Goal: Transaction & Acquisition: Book appointment/travel/reservation

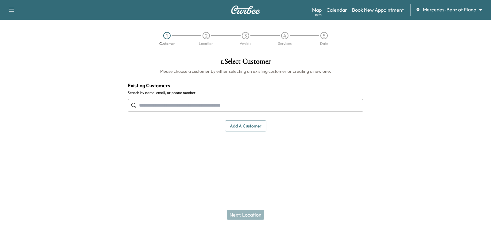
click at [445, 13] on body "Support Log Out Map Beta Calendar Book New Appointment Mercedes-Benz of Plano *…" at bounding box center [245, 113] width 491 height 227
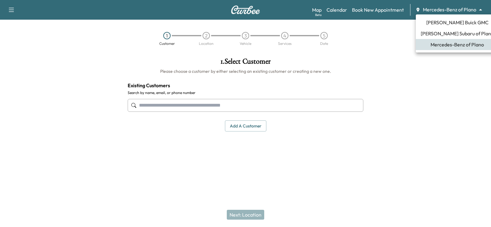
click at [451, 22] on span "[PERSON_NAME] Buick GMC" at bounding box center [458, 22] width 62 height 7
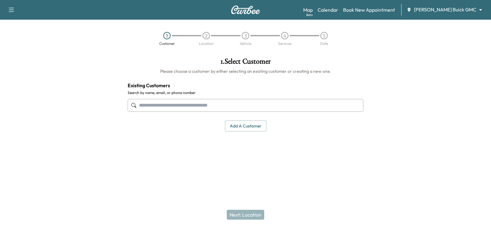
click at [277, 108] on input "text" at bounding box center [246, 105] width 236 height 13
paste input "**********"
click at [165, 106] on input "**********" at bounding box center [246, 105] width 236 height 13
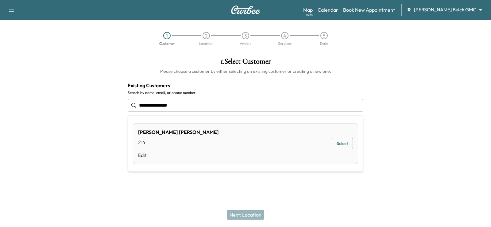
click at [154, 106] on input "**********" at bounding box center [246, 105] width 236 height 13
click at [143, 105] on input "**********" at bounding box center [246, 105] width 236 height 13
click at [339, 148] on button "Select" at bounding box center [342, 147] width 21 height 11
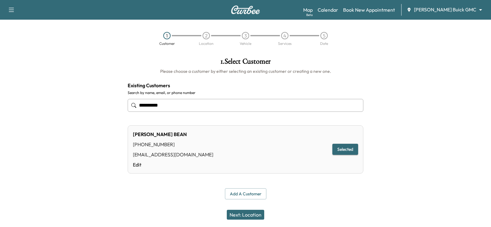
type input "**********"
click at [242, 220] on div "Next: Location" at bounding box center [245, 214] width 491 height 25
click at [243, 217] on button "Next: Location" at bounding box center [245, 215] width 37 height 10
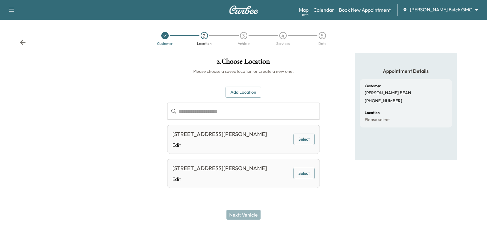
click at [302, 145] on button "Select" at bounding box center [303, 139] width 21 height 11
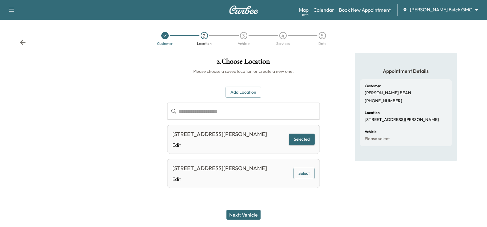
click at [252, 213] on button "Next: Vehicle" at bounding box center [243, 215] width 34 height 10
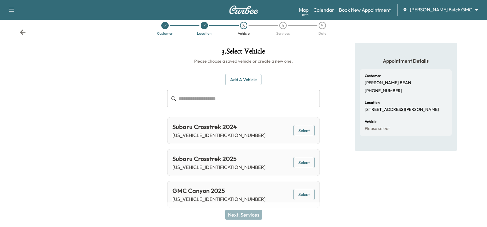
scroll to position [16, 0]
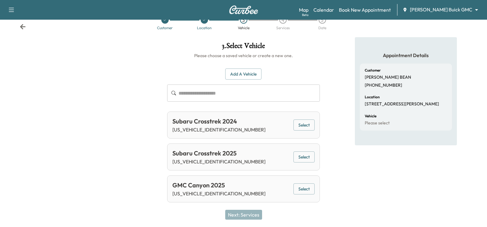
click at [306, 187] on button "Select" at bounding box center [303, 188] width 21 height 11
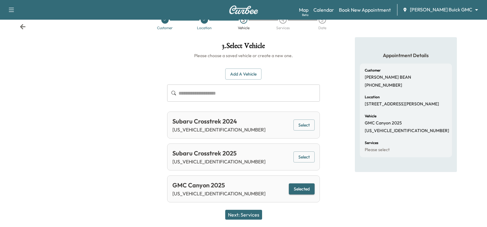
click at [239, 212] on button "Next: Services" at bounding box center [243, 215] width 37 height 10
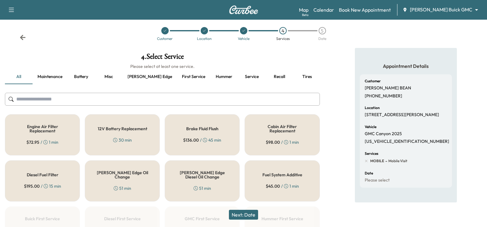
scroll to position [0, 0]
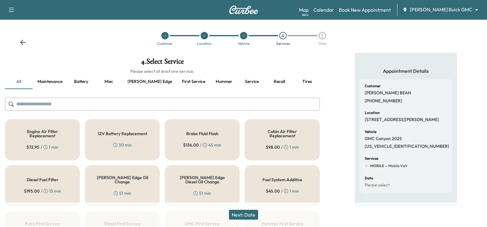
click at [55, 83] on button "Maintenance" at bounding box center [50, 81] width 35 height 15
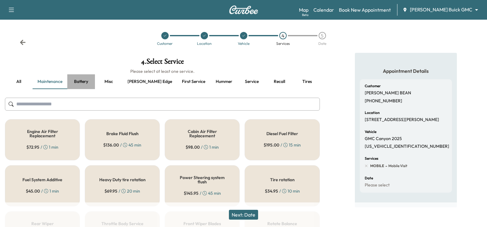
click at [90, 81] on button "Battery" at bounding box center [81, 81] width 28 height 15
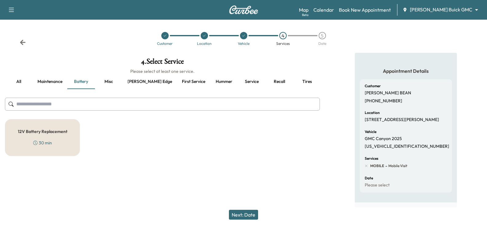
click at [113, 81] on button "Misc" at bounding box center [109, 81] width 28 height 15
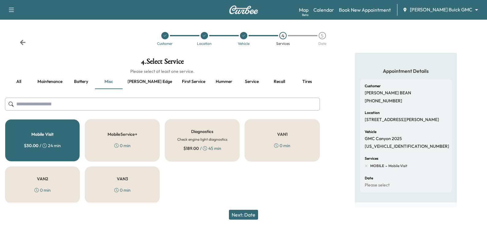
click at [177, 82] on button "First service" at bounding box center [193, 81] width 33 height 15
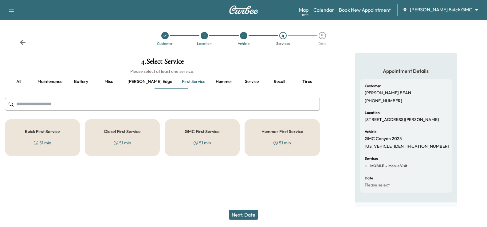
click at [66, 138] on div "Buick First Service 51 min" at bounding box center [42, 137] width 75 height 37
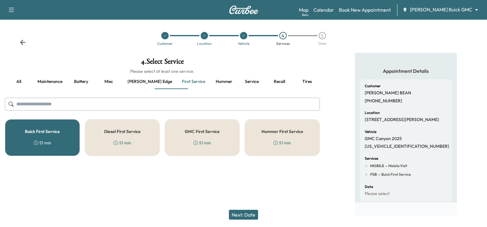
click at [220, 151] on div "GMC First Service 51 min" at bounding box center [202, 137] width 75 height 37
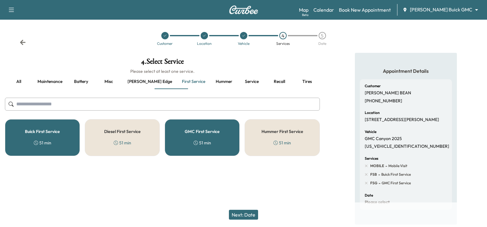
click at [55, 142] on div "Buick First Service 51 min" at bounding box center [42, 137] width 75 height 37
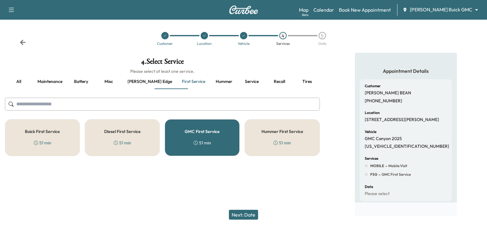
click at [246, 215] on button "Next: Date" at bounding box center [243, 215] width 29 height 10
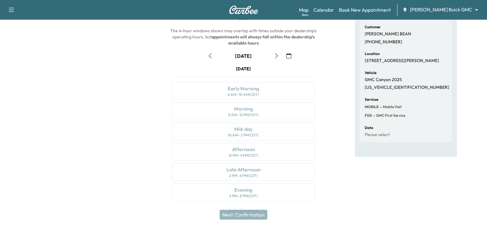
scroll to position [61, 0]
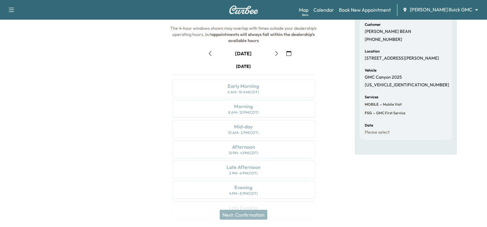
click at [276, 53] on icon "button" at bounding box center [276, 53] width 5 height 5
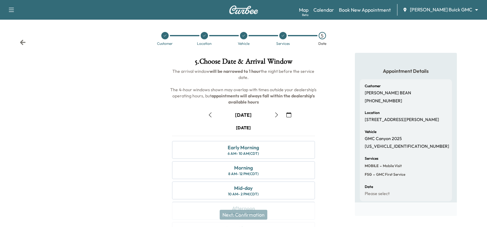
scroll to position [31, 0]
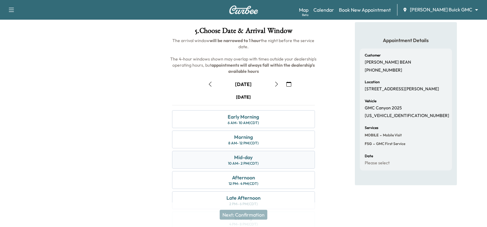
click at [257, 161] on div "10 AM - 2 PM (CDT)" at bounding box center [243, 163] width 31 height 5
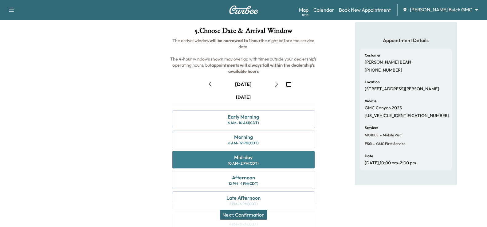
scroll to position [61, 0]
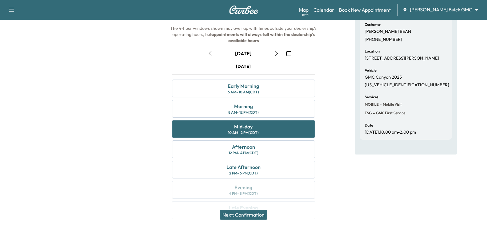
click at [258, 215] on button "Next: Confirmation" at bounding box center [244, 215] width 48 height 10
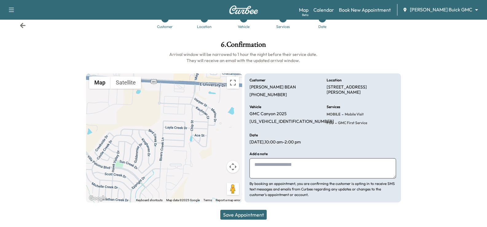
click at [247, 216] on button "Save Appointment" at bounding box center [243, 215] width 46 height 10
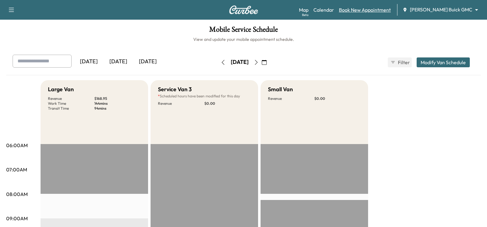
click at [391, 10] on link "Book New Appointment" at bounding box center [365, 9] width 52 height 7
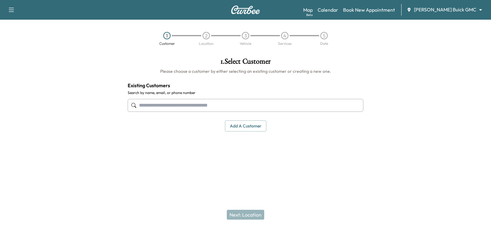
click at [201, 105] on input "text" at bounding box center [246, 105] width 236 height 13
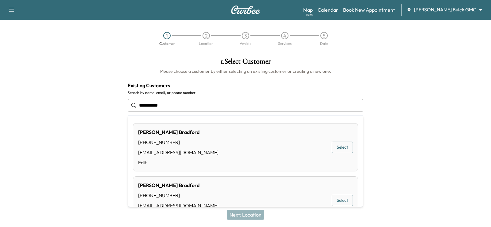
click at [335, 149] on button "Select" at bounding box center [342, 147] width 21 height 11
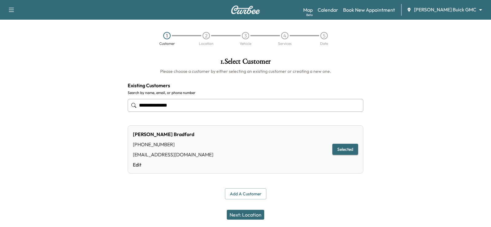
type input "**********"
click at [254, 212] on button "Next: Location" at bounding box center [245, 215] width 37 height 10
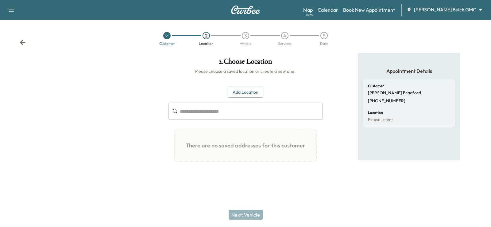
click at [248, 98] on div "Add Location ​ There are no saved addresses for this customer Add a Location Ad…" at bounding box center [246, 127] width 154 height 80
click at [248, 97] on button "Add Location" at bounding box center [246, 92] width 36 height 11
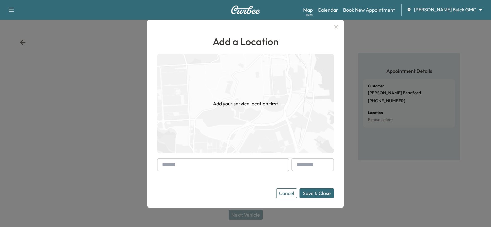
click at [242, 159] on input "text" at bounding box center [223, 164] width 132 height 13
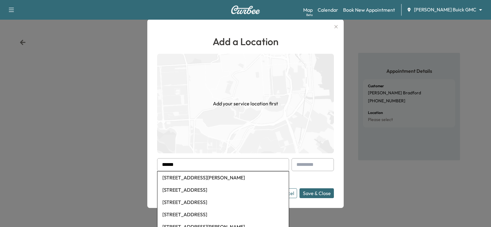
click at [232, 178] on li "[STREET_ADDRESS][PERSON_NAME]" at bounding box center [223, 177] width 131 height 12
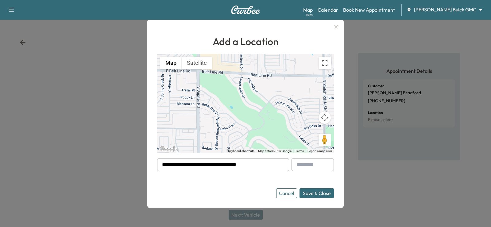
drag, startPoint x: 255, startPoint y: 168, endPoint x: 188, endPoint y: 171, distance: 67.3
click at [188, 171] on form "**********" at bounding box center [245, 178] width 177 height 40
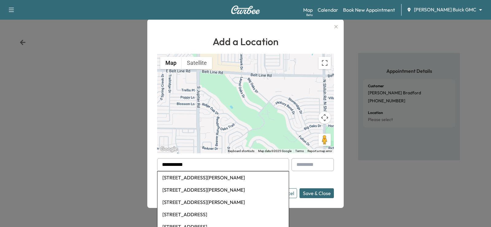
click at [224, 189] on li "[STREET_ADDRESS][PERSON_NAME]" at bounding box center [223, 190] width 131 height 12
type input "**********"
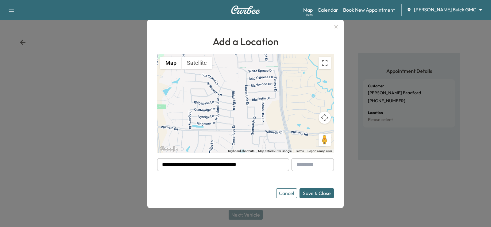
click at [330, 197] on button "Save & Close" at bounding box center [317, 193] width 34 height 10
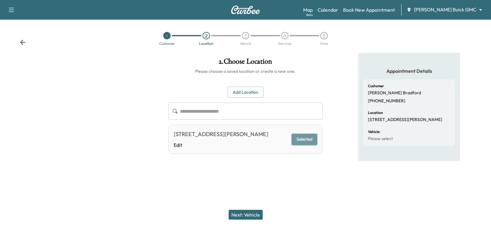
click at [308, 141] on button "Selected" at bounding box center [305, 139] width 26 height 11
click at [248, 212] on button "Next: Vehicle" at bounding box center [246, 215] width 34 height 10
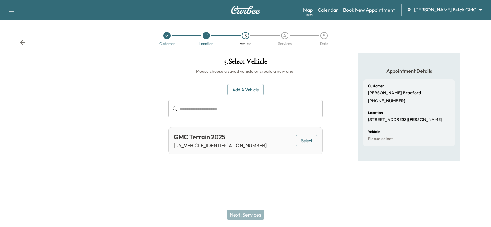
click at [311, 142] on button "Select" at bounding box center [306, 140] width 21 height 11
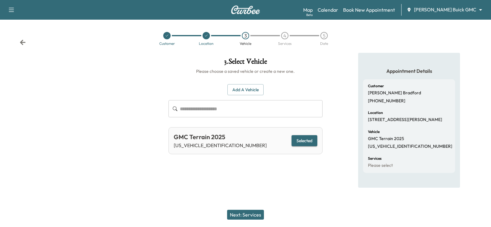
click at [251, 215] on button "Next: Services" at bounding box center [245, 215] width 37 height 10
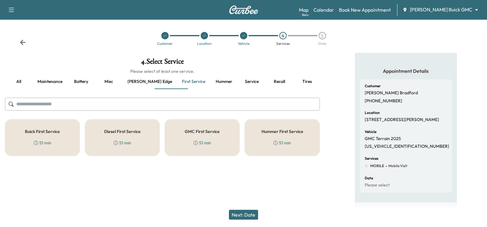
click at [180, 142] on div "GMC First Service 51 min" at bounding box center [202, 137] width 75 height 37
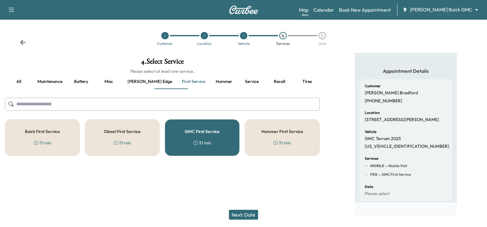
click at [252, 212] on button "Next: Date" at bounding box center [243, 215] width 29 height 10
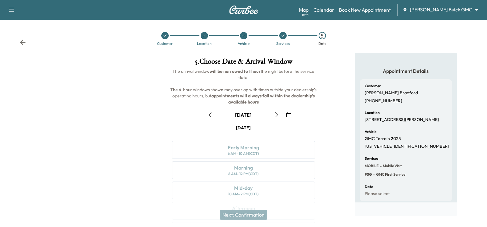
click at [276, 115] on icon "button" at bounding box center [276, 114] width 5 height 5
click at [245, 37] on icon at bounding box center [244, 36] width 4 height 4
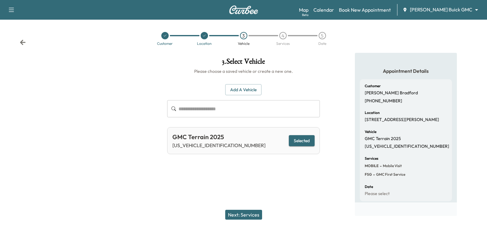
click at [282, 38] on div "4" at bounding box center [282, 35] width 7 height 7
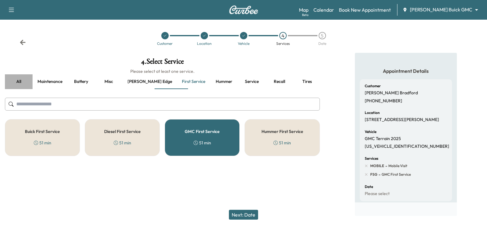
click at [20, 83] on button "all" at bounding box center [19, 81] width 28 height 15
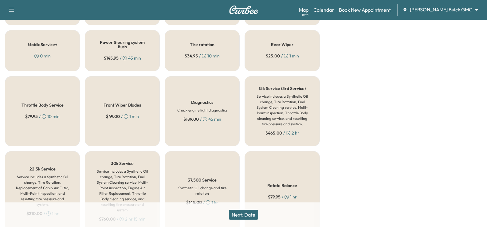
scroll to position [307, 0]
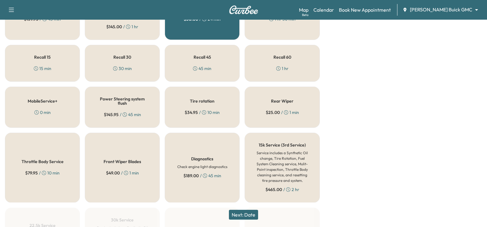
click at [208, 109] on div "$ 34.95 / 10 min" at bounding box center [202, 112] width 35 height 6
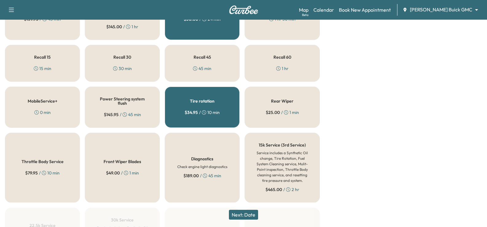
click at [242, 216] on button "Next: Date" at bounding box center [243, 215] width 29 height 10
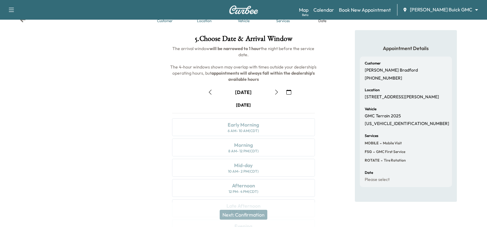
scroll to position [80, 0]
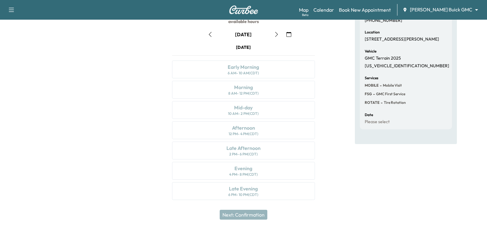
click at [276, 36] on icon "button" at bounding box center [276, 34] width 3 height 5
click at [268, 108] on div "Mid-day 10 AM - 2 PM (CDT)" at bounding box center [243, 110] width 143 height 18
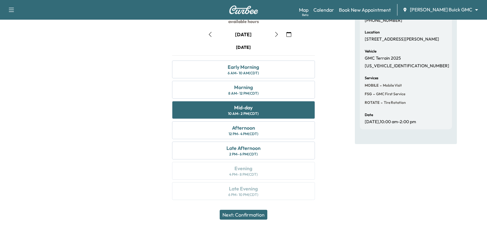
click at [245, 215] on button "Next: Confirmation" at bounding box center [244, 215] width 48 height 10
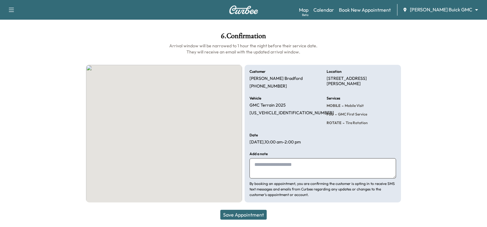
scroll to position [25, 0]
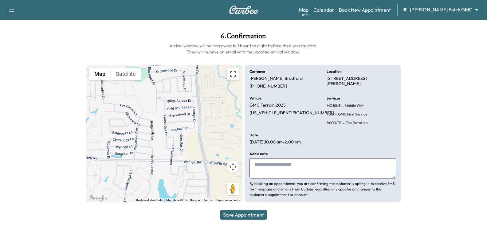
click at [248, 215] on button "Save Appointment" at bounding box center [243, 215] width 46 height 10
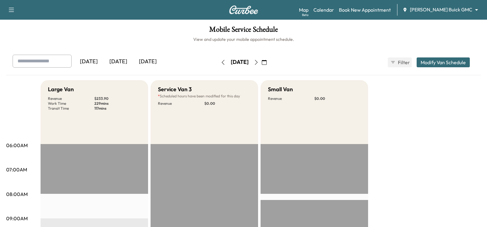
click at [447, 4] on div "Map Beta Calendar Book New Appointment [PERSON_NAME] Buick GMC ******** ​" at bounding box center [390, 10] width 183 height 12
click at [446, 8] on body "Support Log Out Map Beta Calendar Book New Appointment [PERSON_NAME] Buick GMC …" at bounding box center [243, 113] width 487 height 227
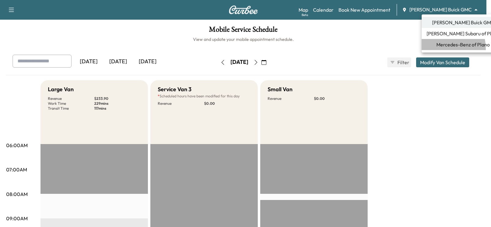
click at [443, 48] on li "Mercedes-Benz of Plano" at bounding box center [463, 44] width 83 height 11
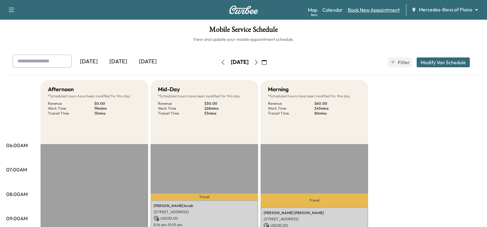
click at [366, 8] on link "Book New Appointment" at bounding box center [374, 9] width 52 height 7
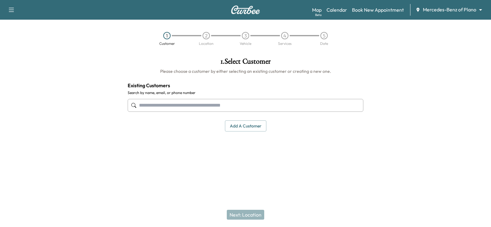
click at [261, 109] on input "text" at bounding box center [246, 105] width 236 height 13
paste input "**********"
click at [162, 106] on input "**********" at bounding box center [246, 105] width 236 height 13
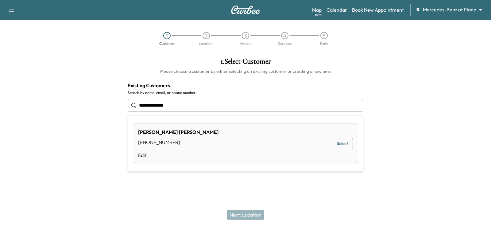
click at [151, 104] on input "**********" at bounding box center [246, 105] width 236 height 13
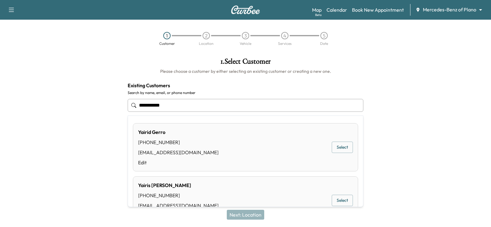
click at [336, 149] on button "Select" at bounding box center [342, 147] width 21 height 11
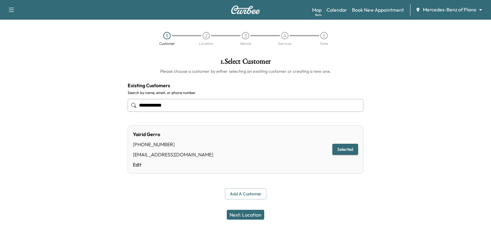
type input "**********"
click at [238, 209] on div "Next: Location" at bounding box center [245, 214] width 491 height 25
click at [240, 213] on button "Next: Location" at bounding box center [245, 215] width 37 height 10
